Goal: Navigation & Orientation: Find specific page/section

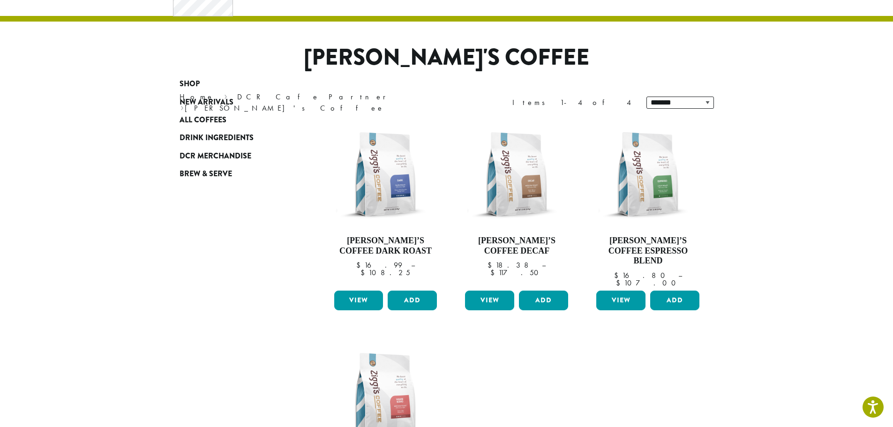
scroll to position [188, 0]
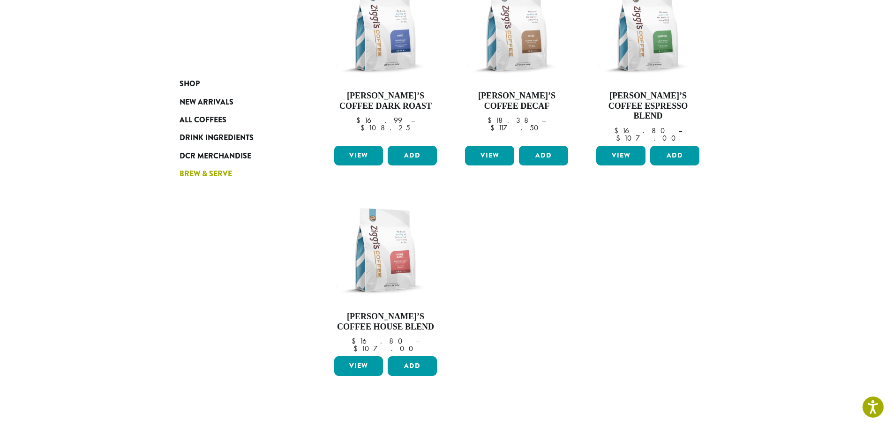
click at [206, 172] on span "Brew & Serve" at bounding box center [206, 174] width 53 height 12
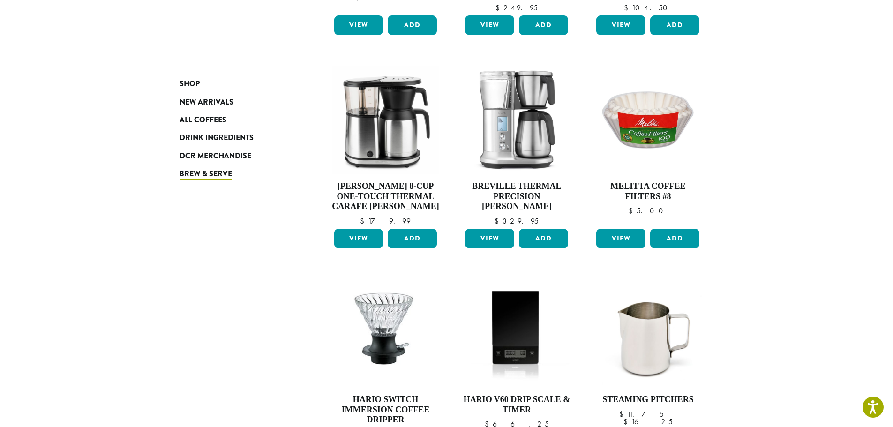
scroll to position [500, 0]
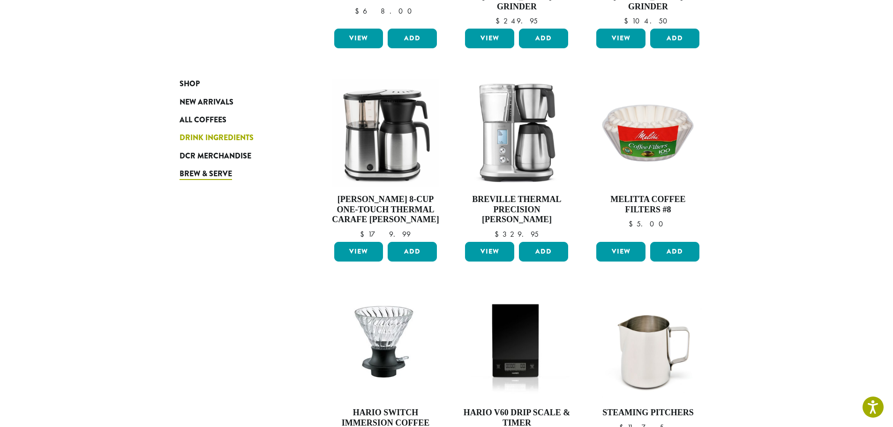
click at [204, 140] on span "Drink Ingredients" at bounding box center [217, 138] width 74 height 12
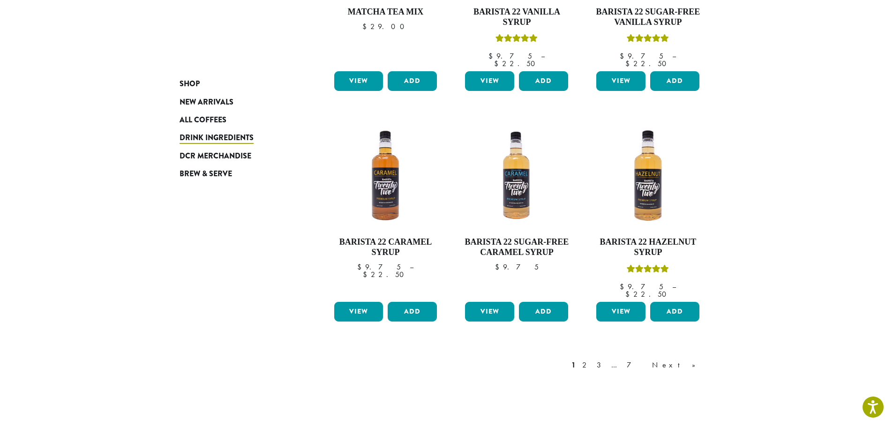
scroll to position [750, 0]
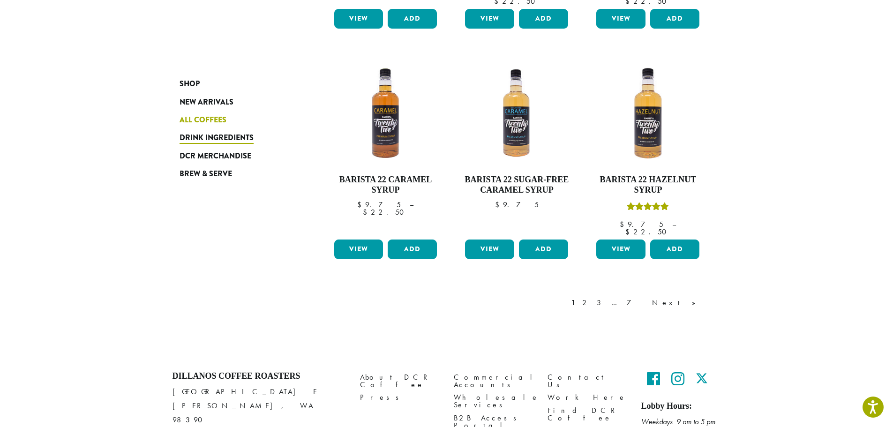
click at [202, 118] on span "All Coffees" at bounding box center [203, 120] width 47 height 12
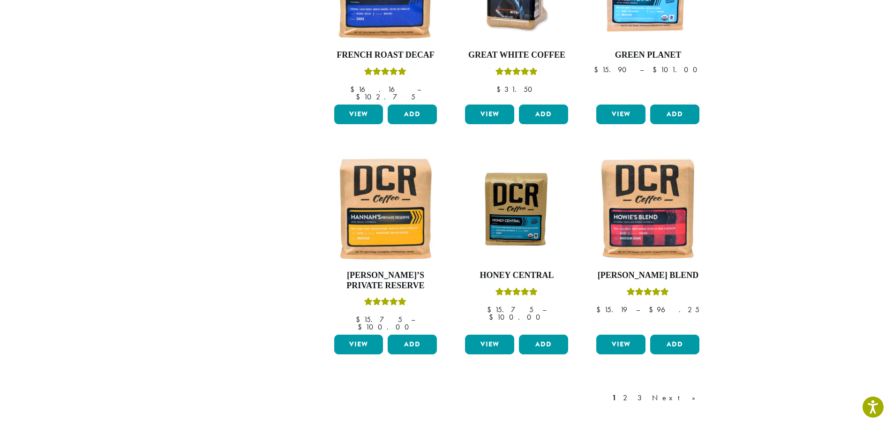
scroll to position [688, 0]
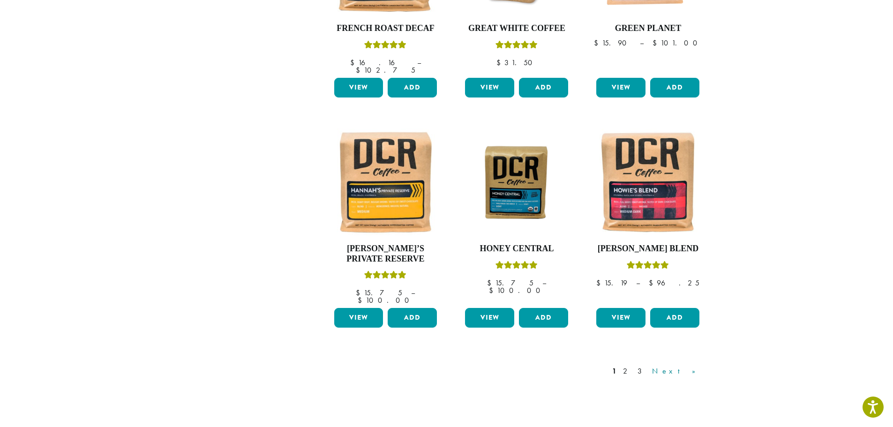
click at [696, 366] on link "Next »" at bounding box center [677, 371] width 54 height 11
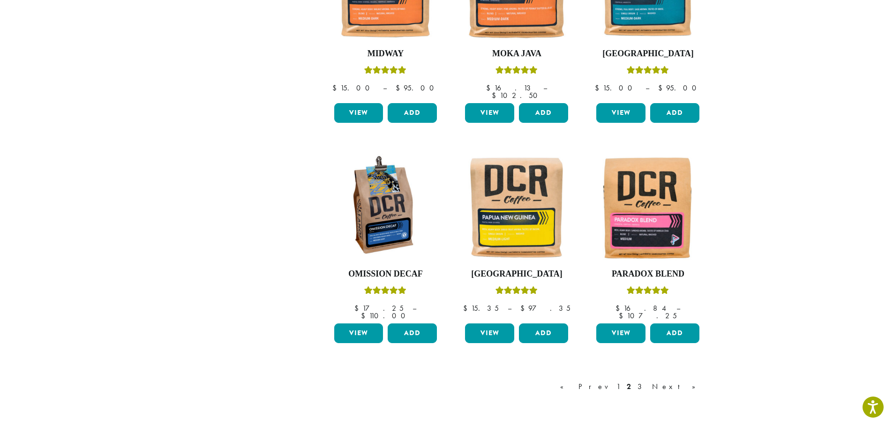
scroll to position [683, 0]
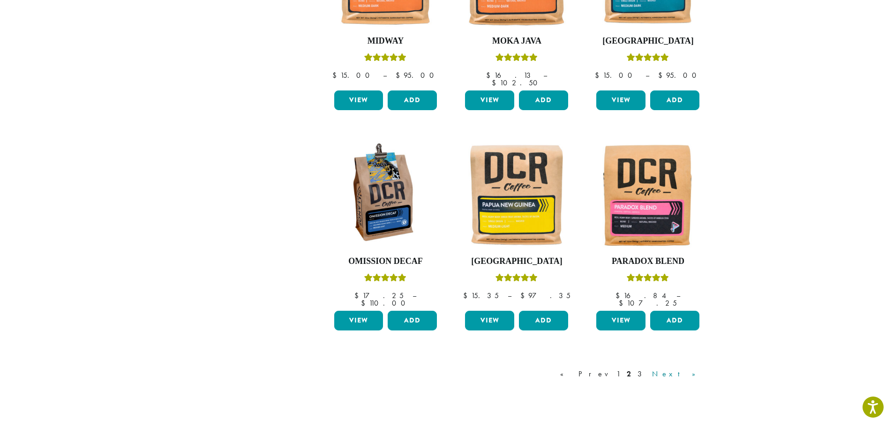
click at [690, 369] on link "Next »" at bounding box center [677, 374] width 54 height 11
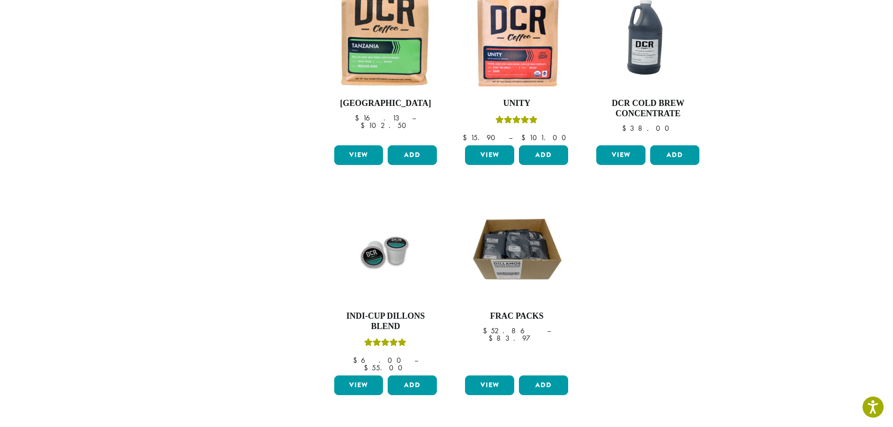
scroll to position [683, 0]
